Goal: Information Seeking & Learning: Learn about a topic

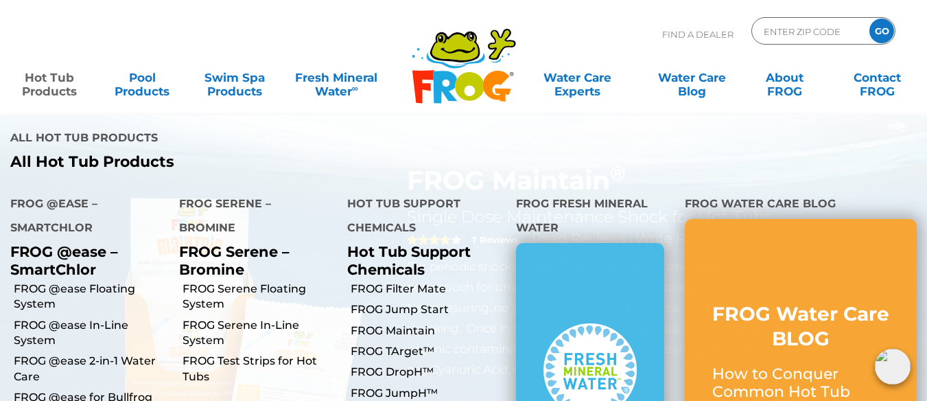
click at [36, 76] on link "Hot Tub Products" at bounding box center [50, 77] width 72 height 27
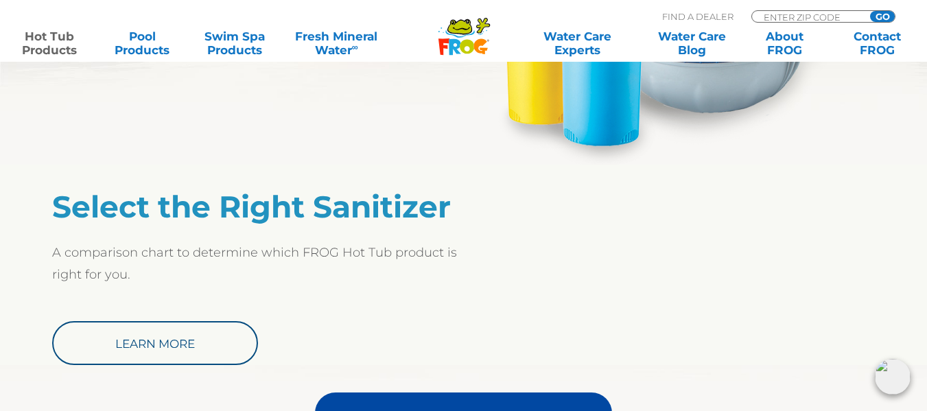
scroll to position [1002, 0]
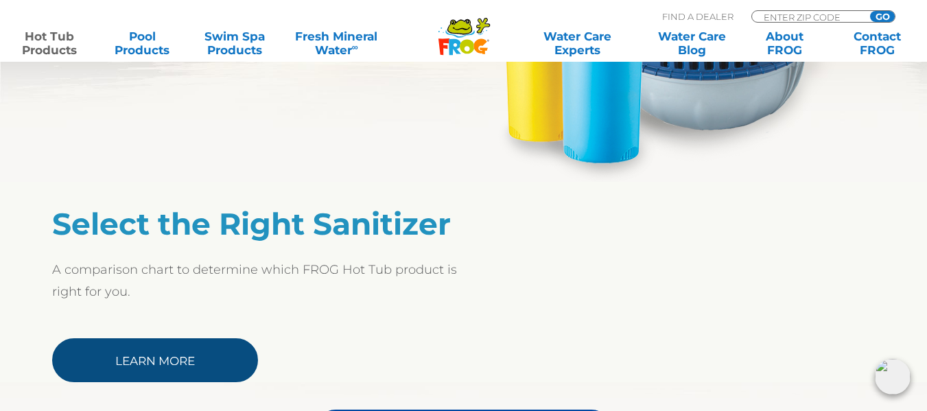
click at [158, 358] on link "Learn More" at bounding box center [155, 360] width 206 height 44
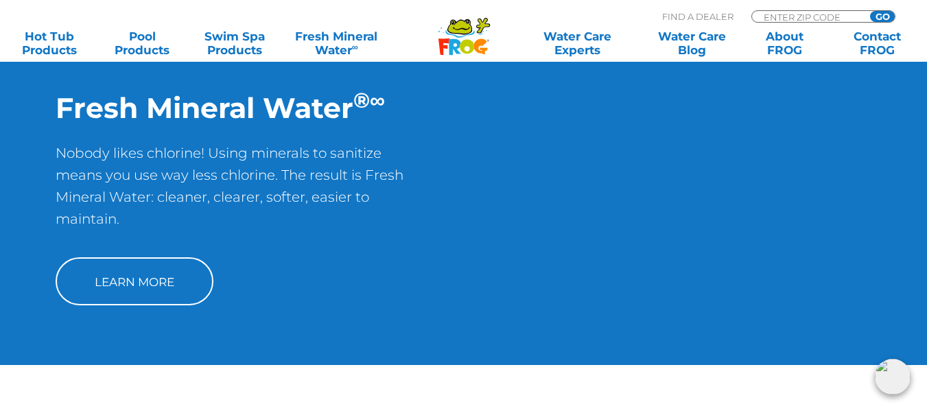
scroll to position [998, 0]
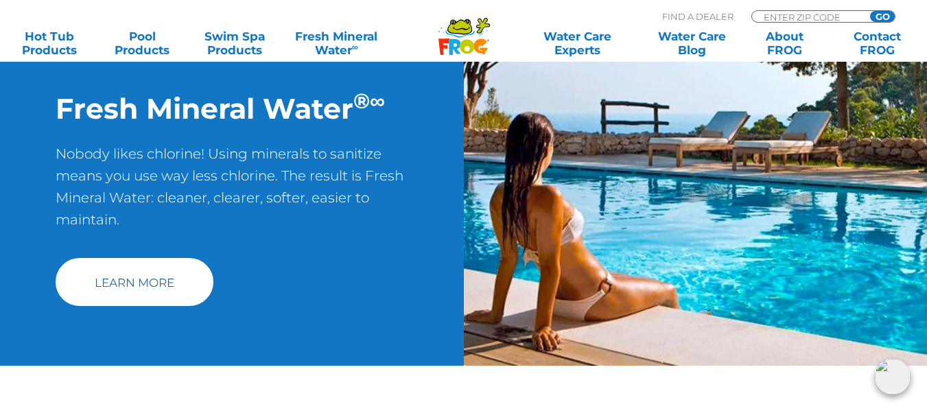
click at [164, 285] on link "Learn More" at bounding box center [135, 282] width 158 height 48
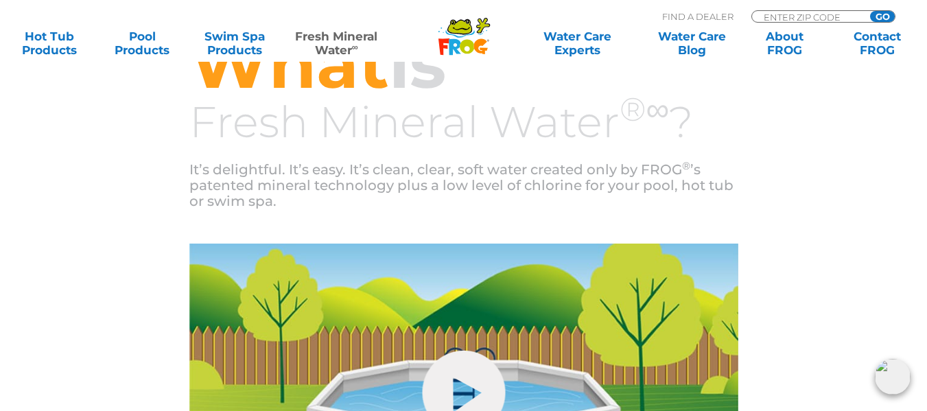
scroll to position [448, 0]
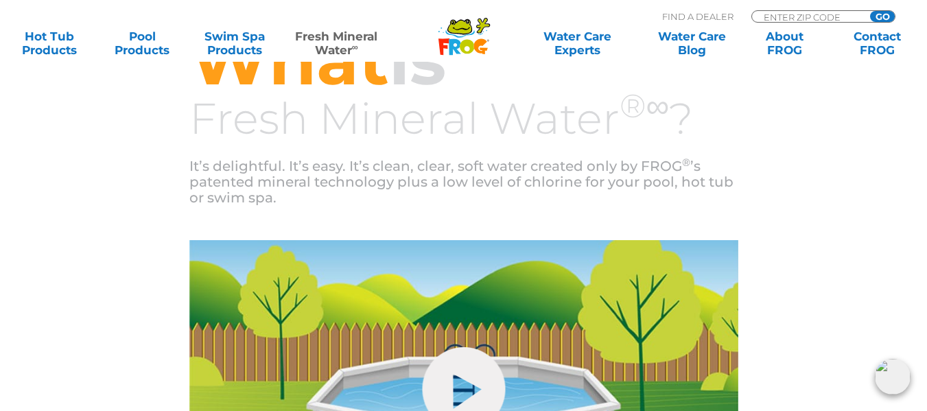
click at [164, 285] on div "hide-me" at bounding box center [463, 393] width 823 height 306
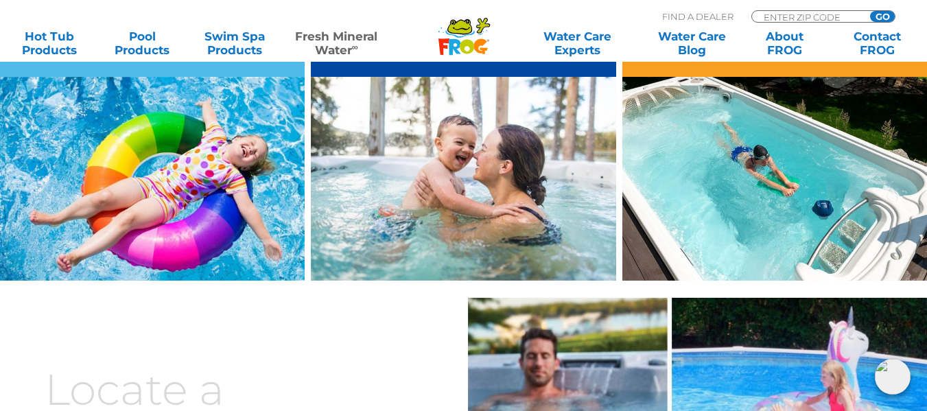
scroll to position [1297, 0]
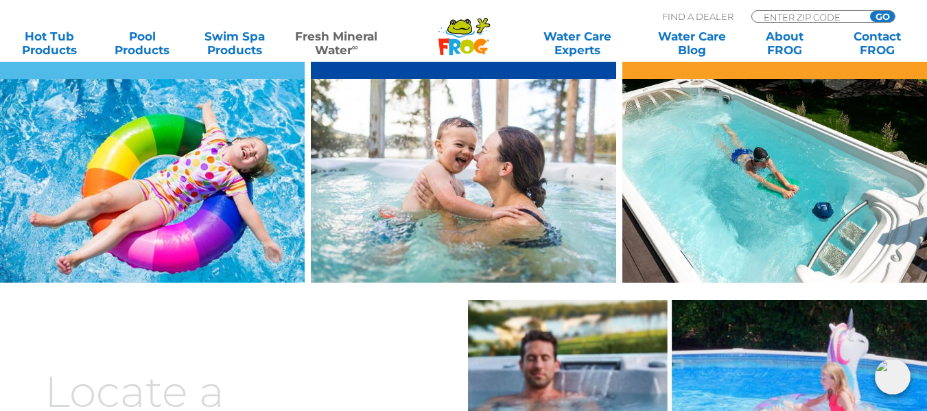
click at [778, 253] on img at bounding box center [774, 181] width 305 height 204
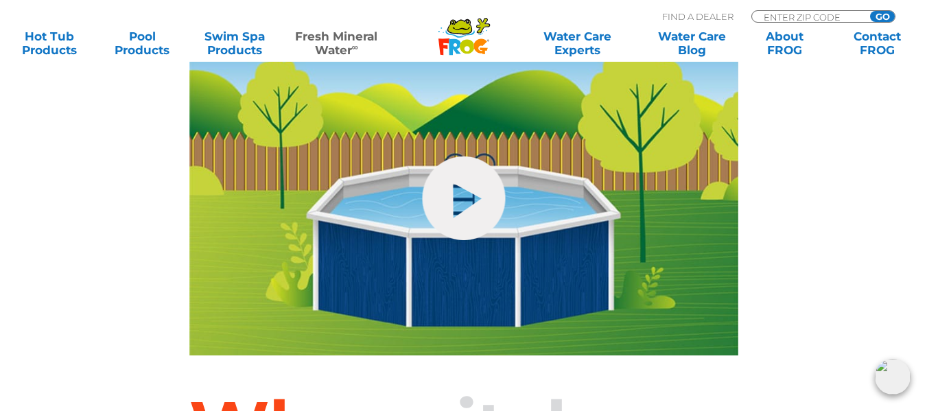
scroll to position [638, 0]
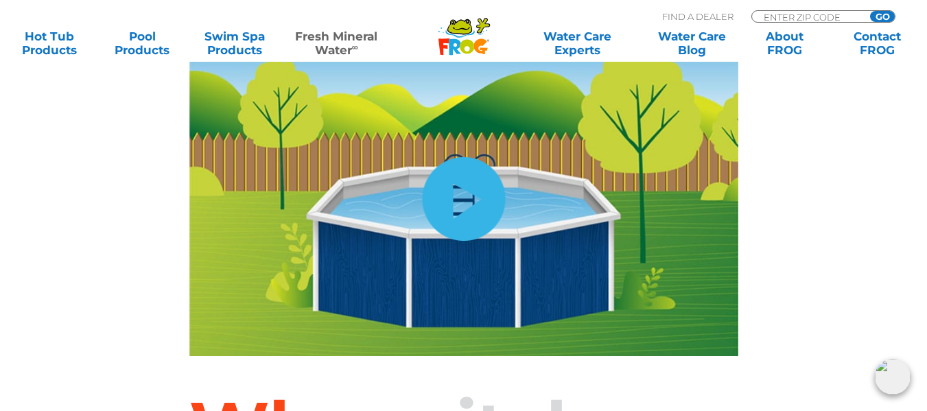
click at [467, 191] on link "hide-me" at bounding box center [463, 199] width 83 height 84
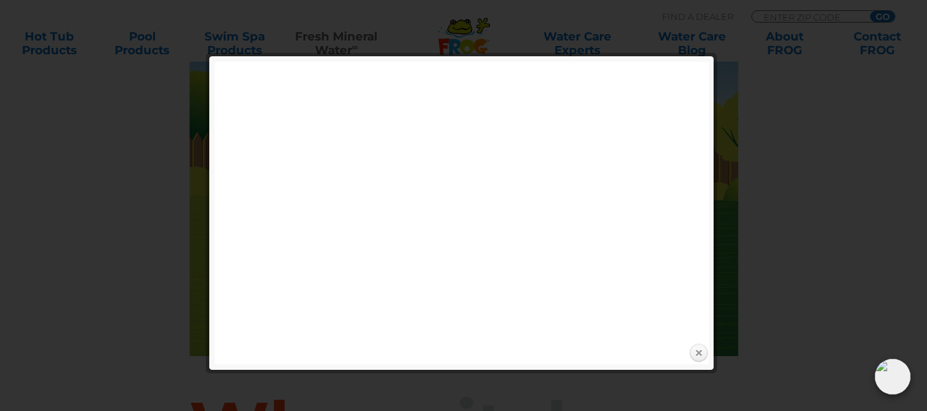
click at [696, 357] on link "Close" at bounding box center [698, 353] width 21 height 21
